Goal: Task Accomplishment & Management: Use online tool/utility

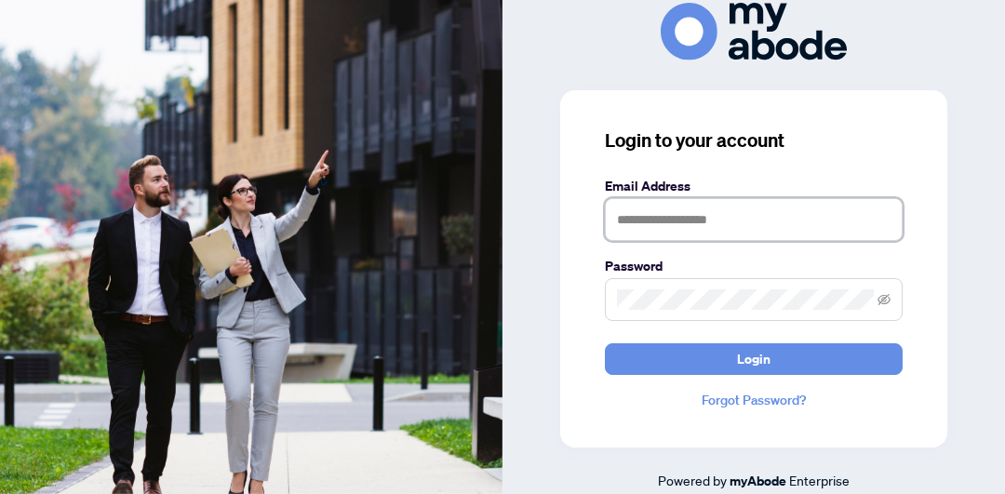
click at [621, 229] on input "text" at bounding box center [754, 219] width 298 height 43
type input "**********"
click at [605, 343] on button "Login" at bounding box center [754, 359] width 298 height 32
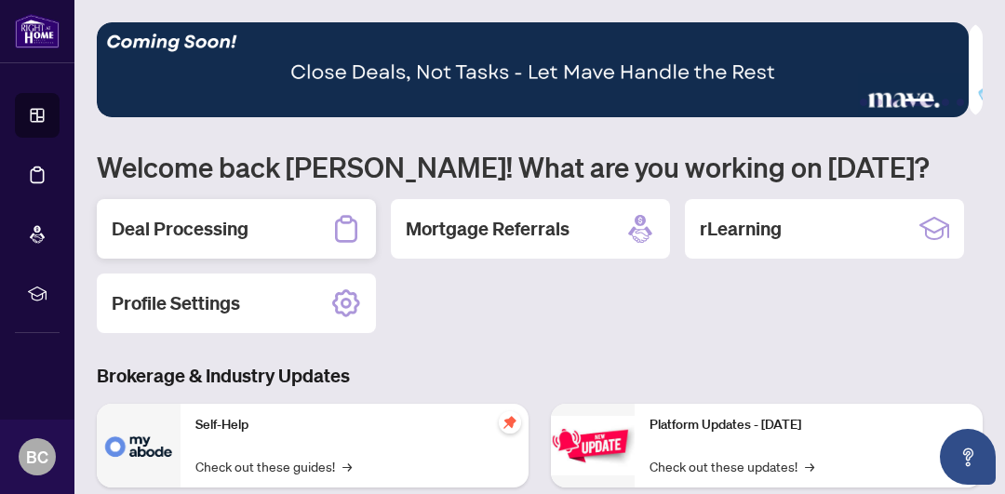
click at [186, 237] on h2 "Deal Processing" at bounding box center [180, 229] width 137 height 26
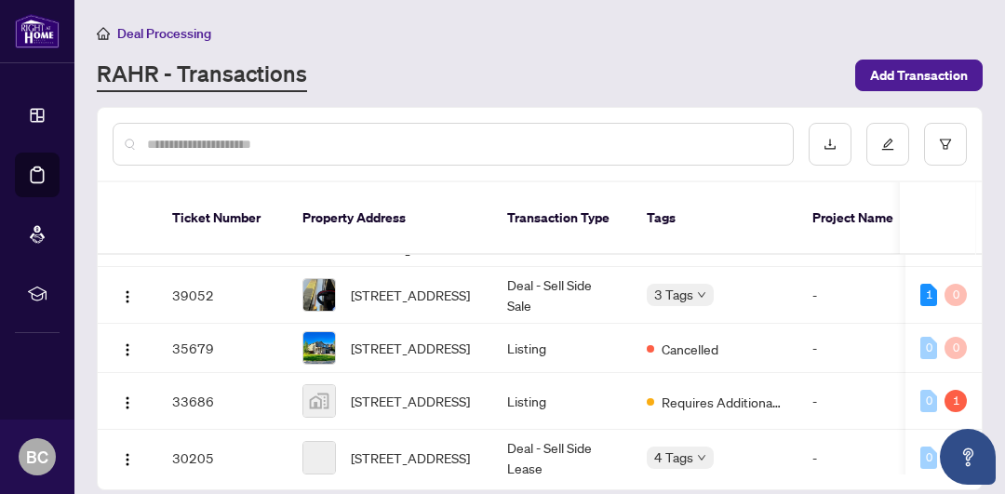
scroll to position [177, 0]
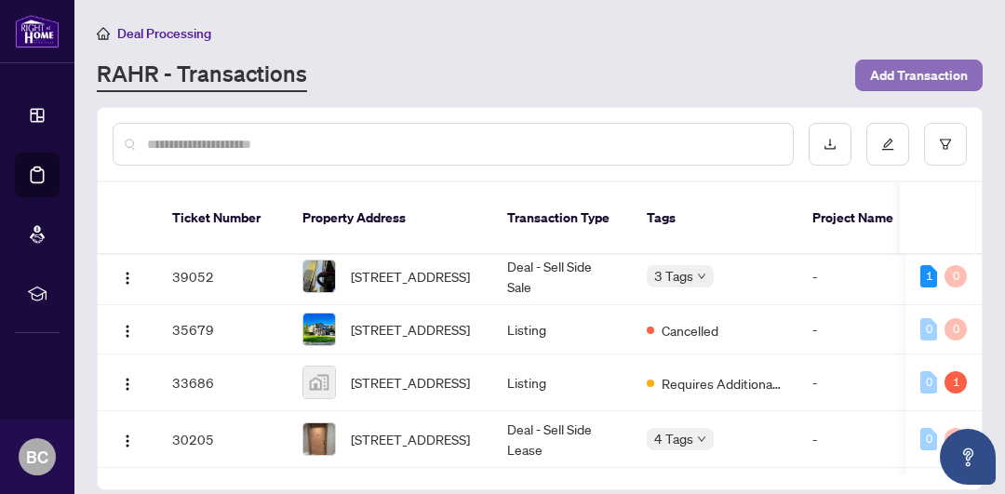
click at [912, 72] on span "Add Transaction" at bounding box center [919, 75] width 98 height 30
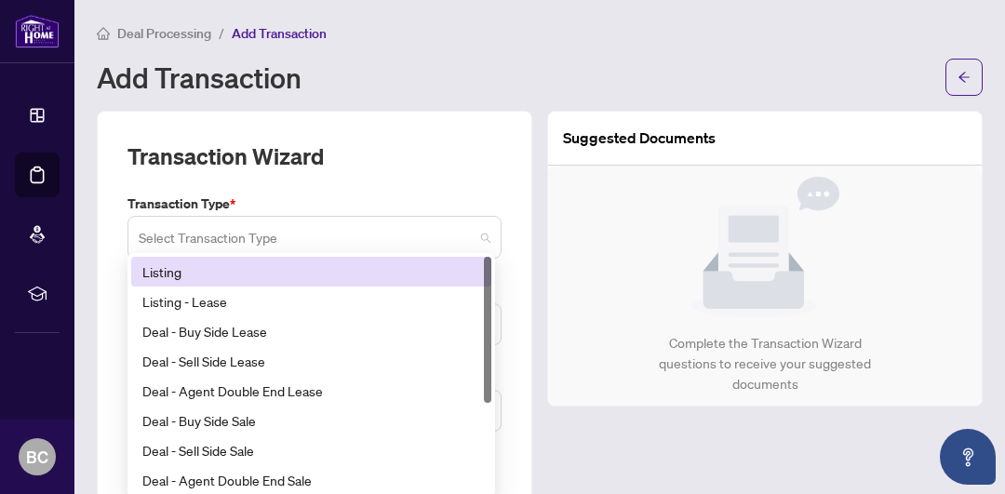
click at [476, 236] on span at bounding box center [315, 237] width 352 height 35
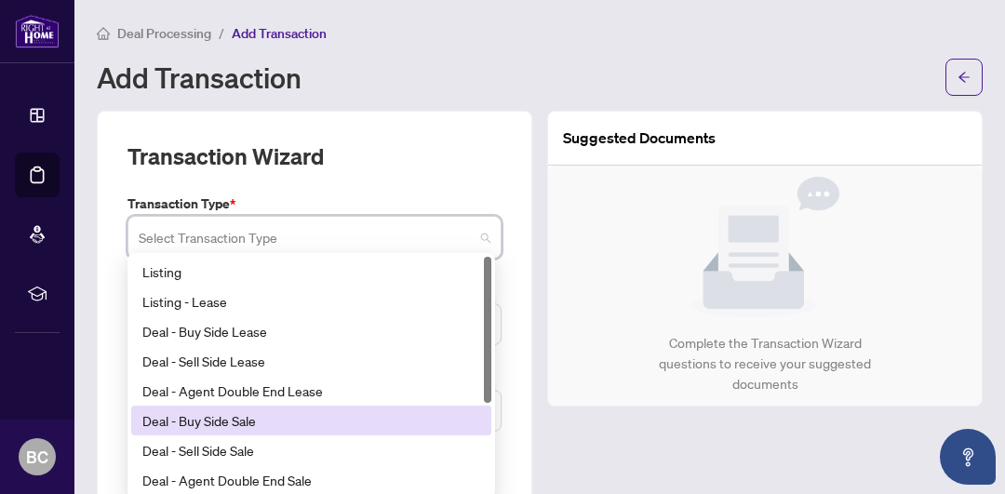
click at [233, 421] on div "Deal - Buy Side Sale" at bounding box center [311, 420] width 338 height 20
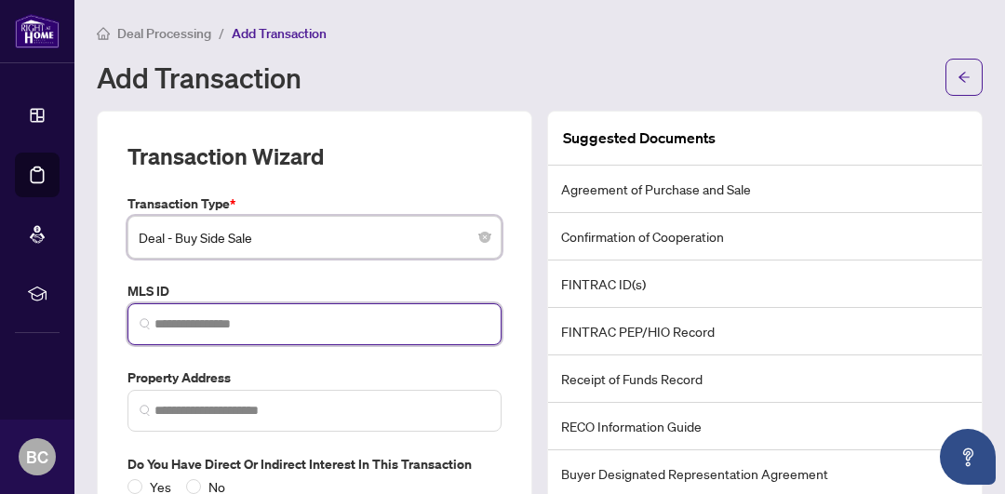
click at [242, 327] on input "search" at bounding box center [321, 324] width 335 height 20
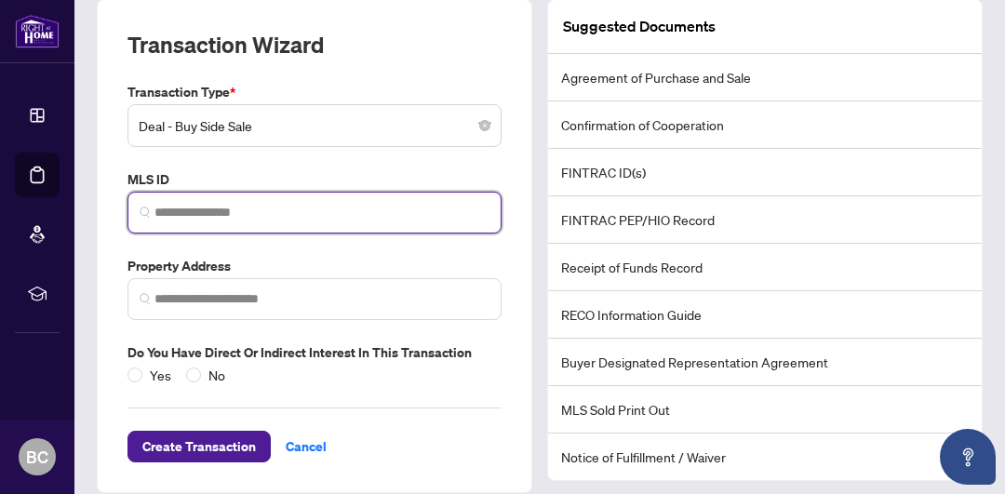
scroll to position [102, 0]
